Goal: Task Accomplishment & Management: Manage account settings

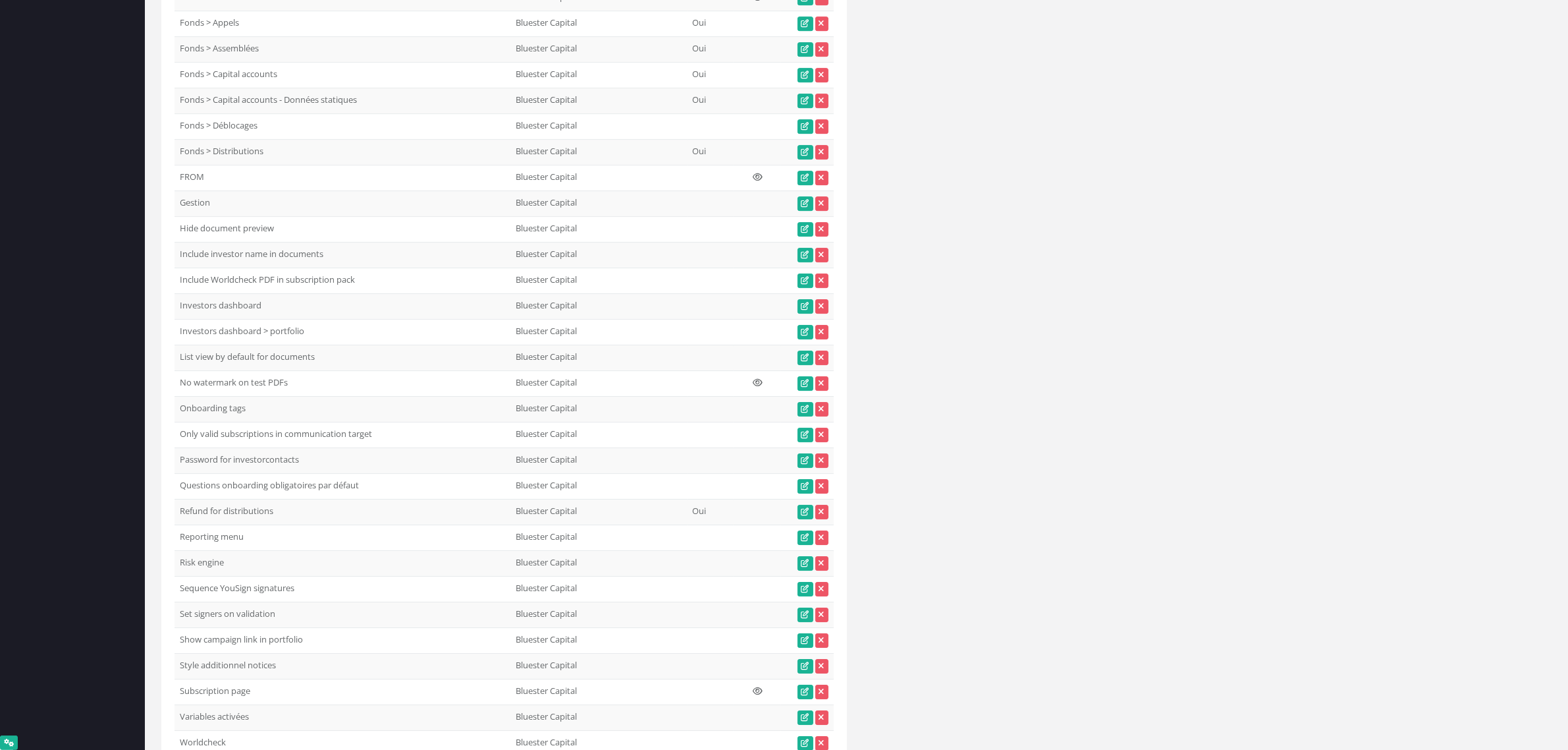
scroll to position [5772, 0]
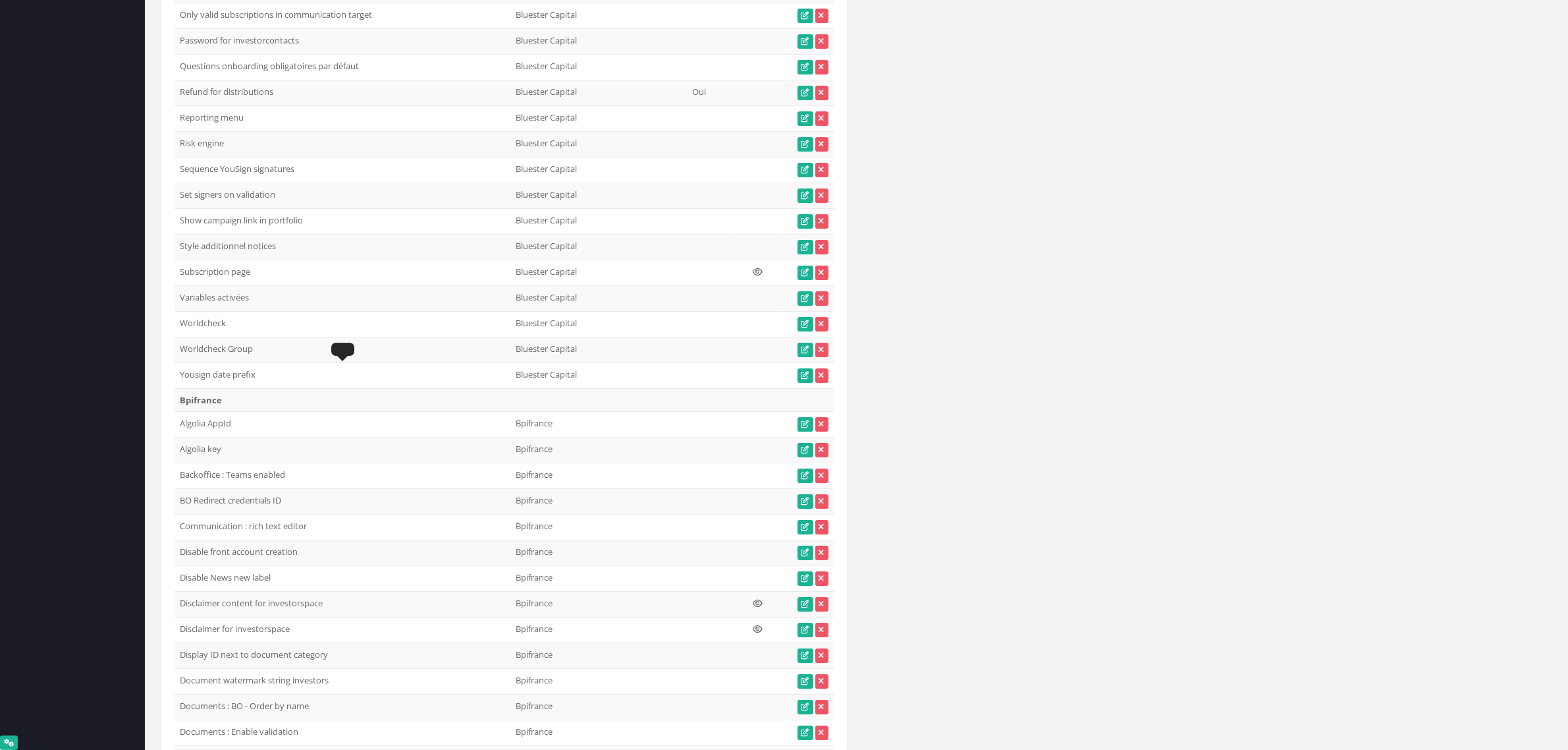
drag, startPoint x: 251, startPoint y: 377, endPoint x: 178, endPoint y: 382, distance: 73.2
click at [178, 285] on td "Subscription page" at bounding box center [342, 273] width 336 height 26
copy td "Subscription page"
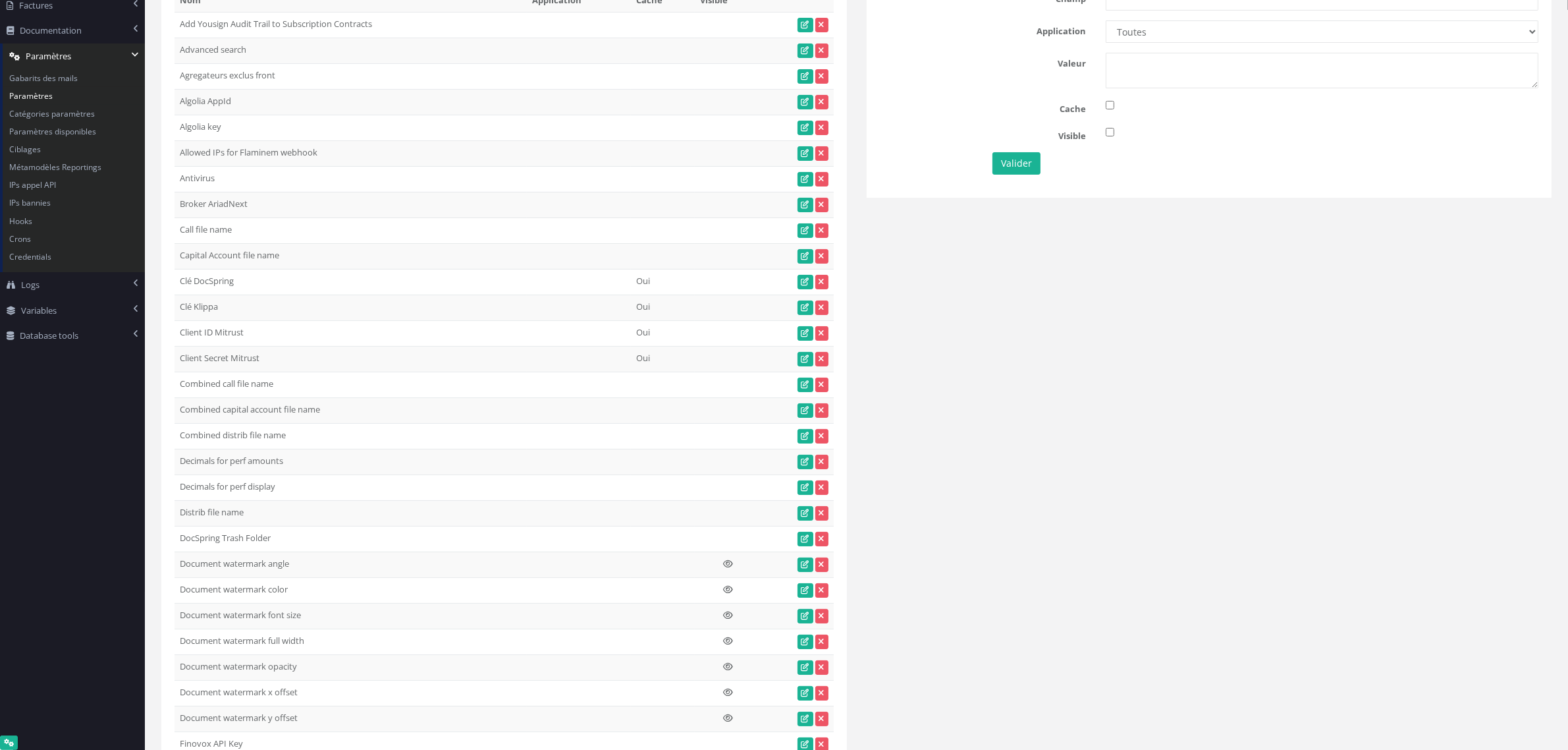
scroll to position [0, 0]
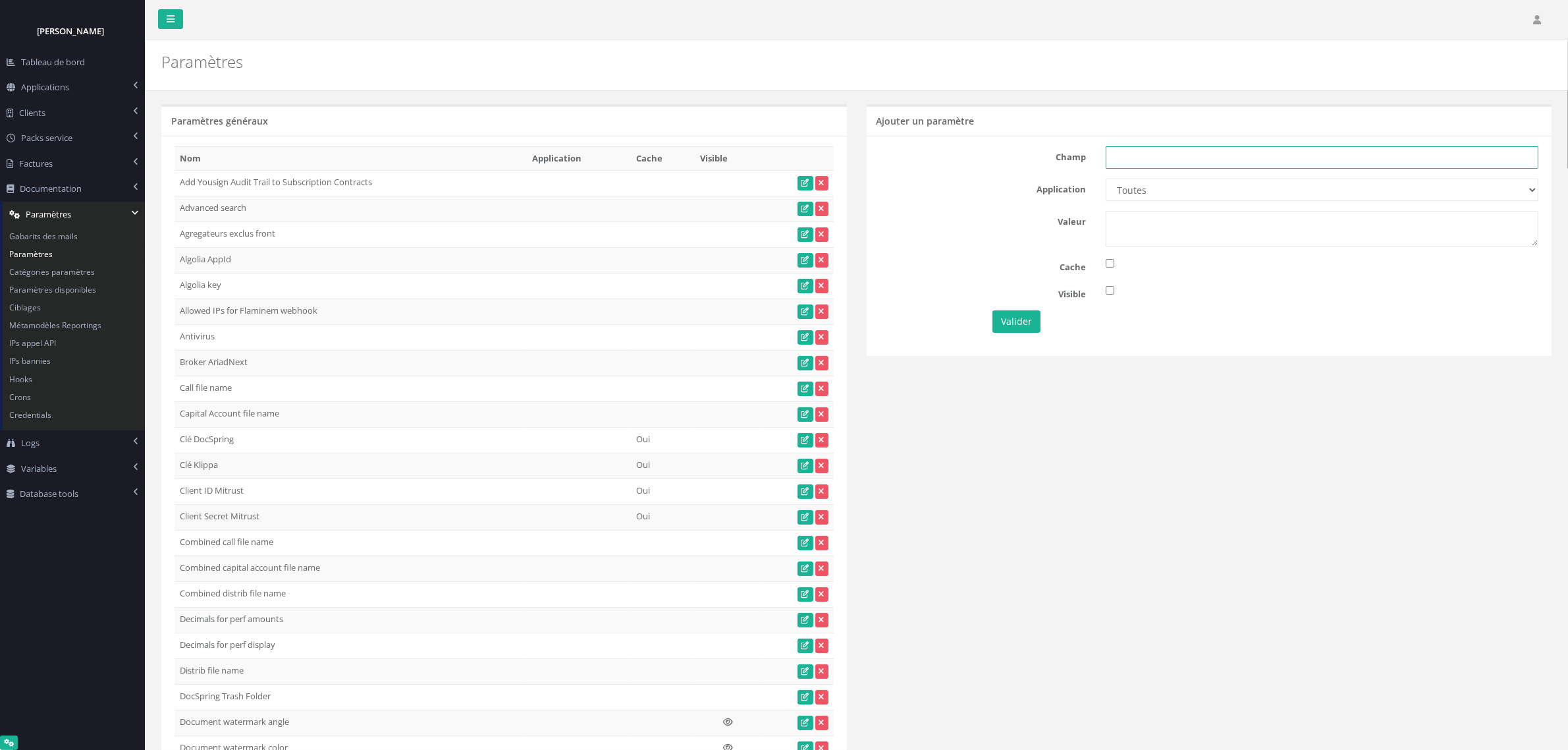
drag, startPoint x: 1117, startPoint y: 160, endPoint x: 1137, endPoint y: 191, distance: 36.9
click at [1117, 160] on input "text" at bounding box center [1322, 158] width 433 height 23
paste input "Subscription page"
type input "Subscription page"
click at [1147, 189] on select "Toutes Aloe Private Equity Alpin Capital API Access to My DB API demo Astorg As…" at bounding box center [1322, 190] width 433 height 23
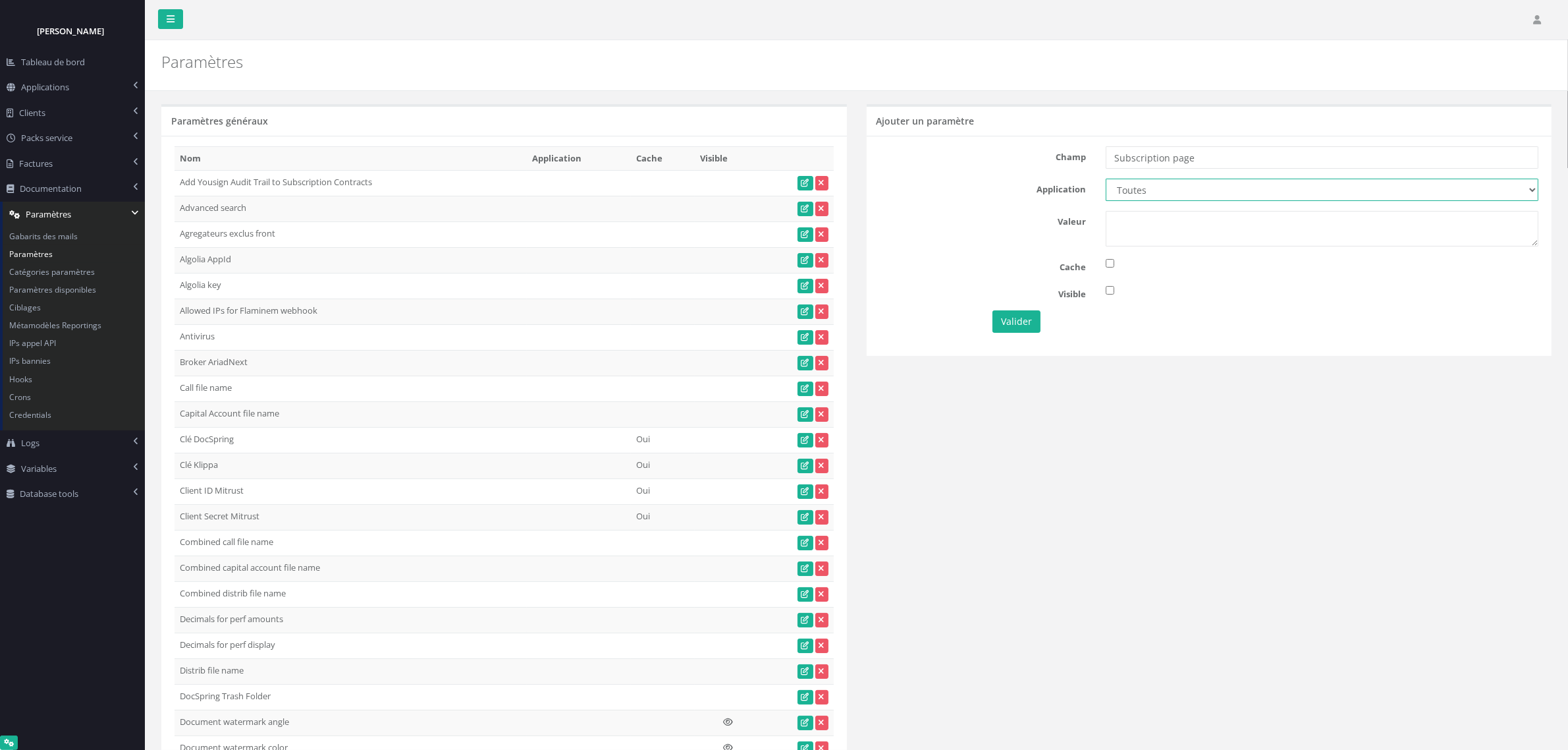
select select "65"
click at [1106, 179] on select "Toutes Aloe Private Equity Alpin Capital API Access to My DB API demo Astorg As…" at bounding box center [1322, 190] width 433 height 23
click at [1151, 224] on textarea at bounding box center [1322, 228] width 433 height 36
type textarea "1"
click at [1022, 324] on button "Valider" at bounding box center [1016, 322] width 48 height 23
